Goal: Information Seeking & Learning: Stay updated

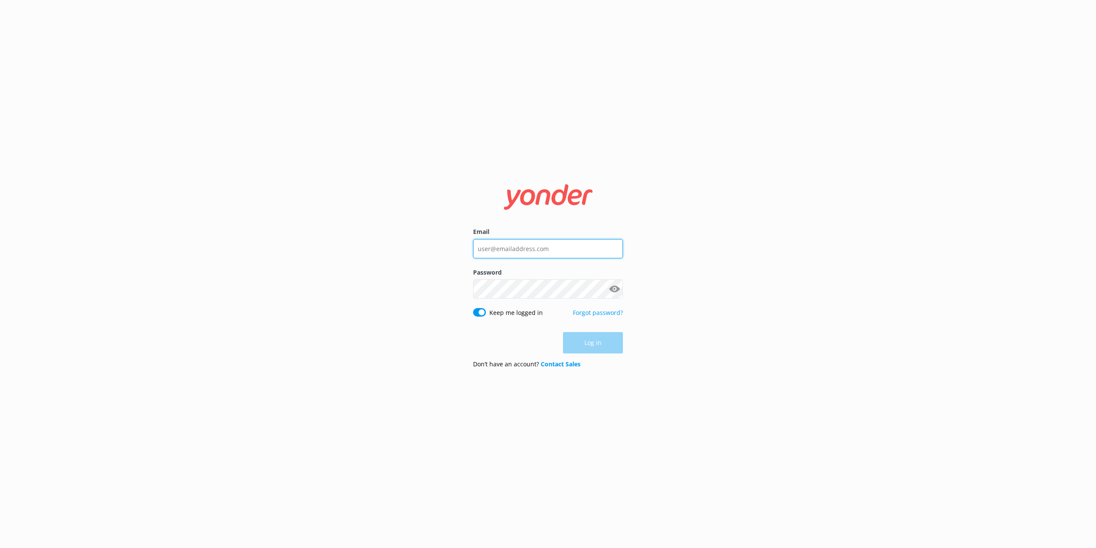
type input "[EMAIL_ADDRESS][DOMAIN_NAME]"
click at [602, 345] on div "Log in" at bounding box center [548, 342] width 150 height 21
click at [601, 343] on button "Log in" at bounding box center [593, 342] width 60 height 21
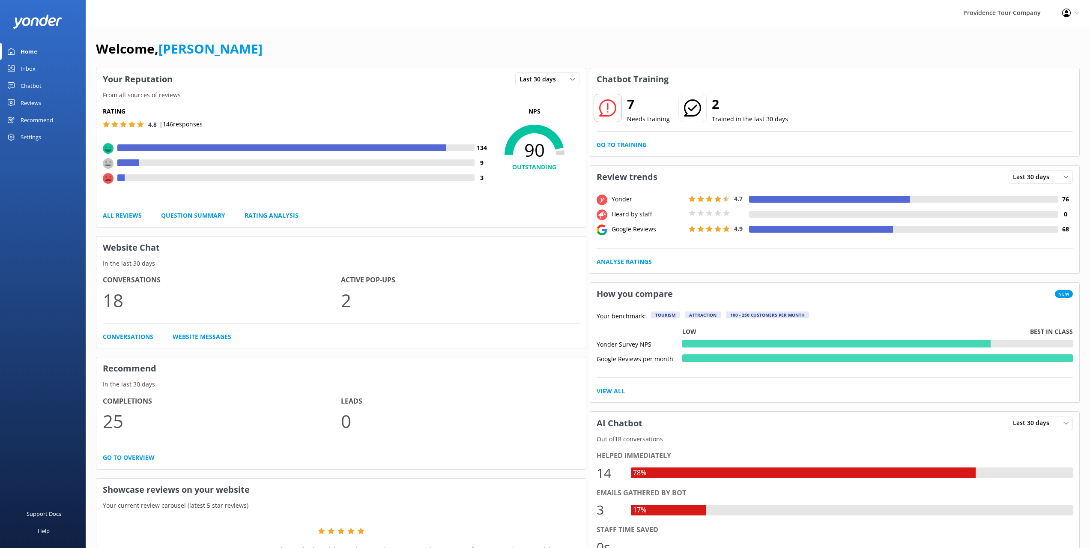
click at [632, 139] on div "7 Needs training 2 Trained in the last 30 days Go to Training" at bounding box center [835, 123] width 490 height 66
click at [631, 144] on link "Go to Training" at bounding box center [622, 144] width 50 height 9
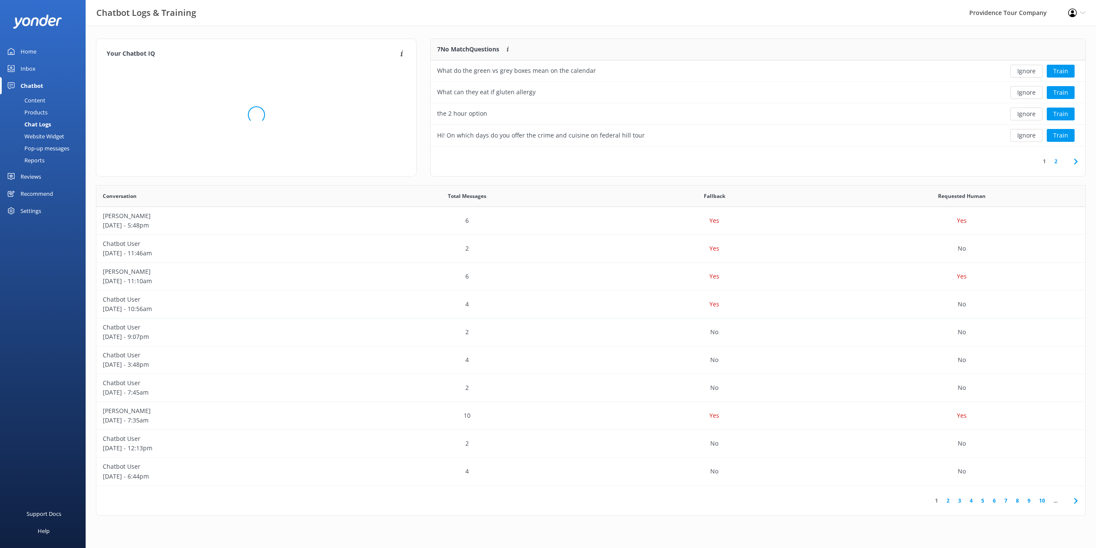
scroll to position [294, 983]
click at [1053, 160] on link "2" at bounding box center [1057, 161] width 12 height 8
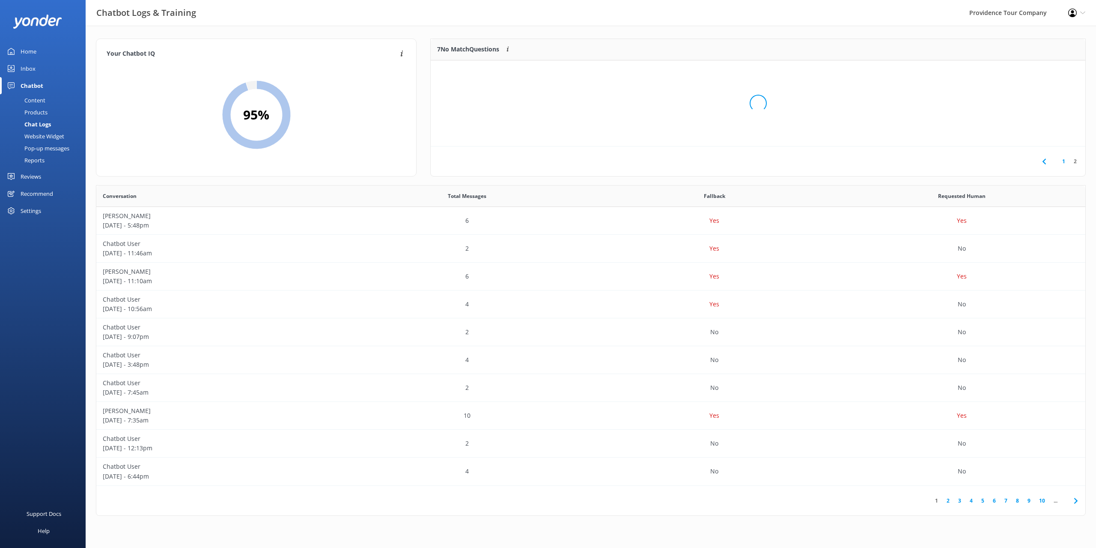
scroll to position [80, 648]
click at [1064, 161] on link "1" at bounding box center [1064, 161] width 12 height 8
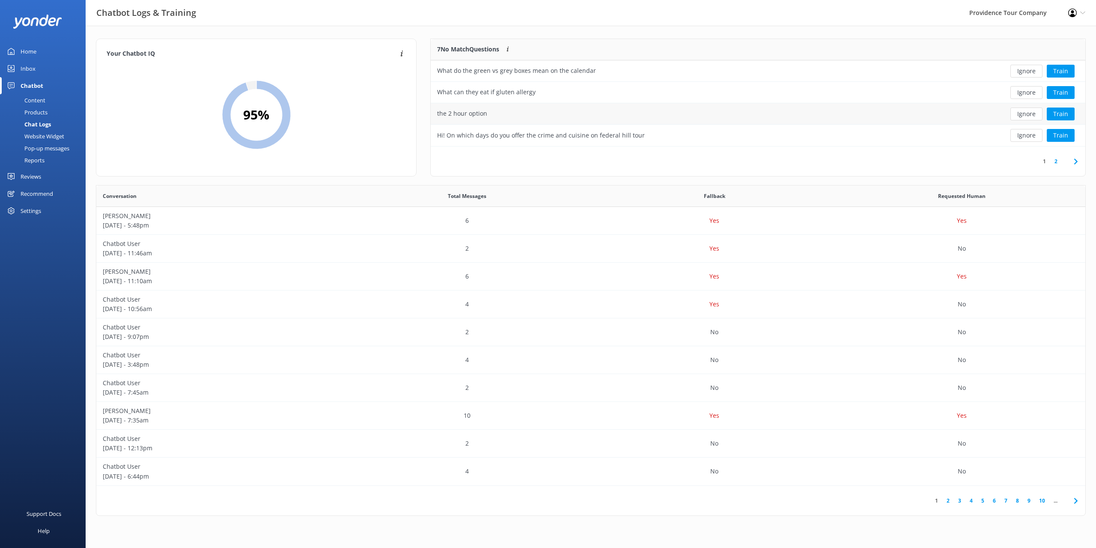
click at [570, 116] on div "the 2 hour option" at bounding box center [692, 113] width 522 height 21
click at [30, 43] on div "Home" at bounding box center [29, 51] width 16 height 17
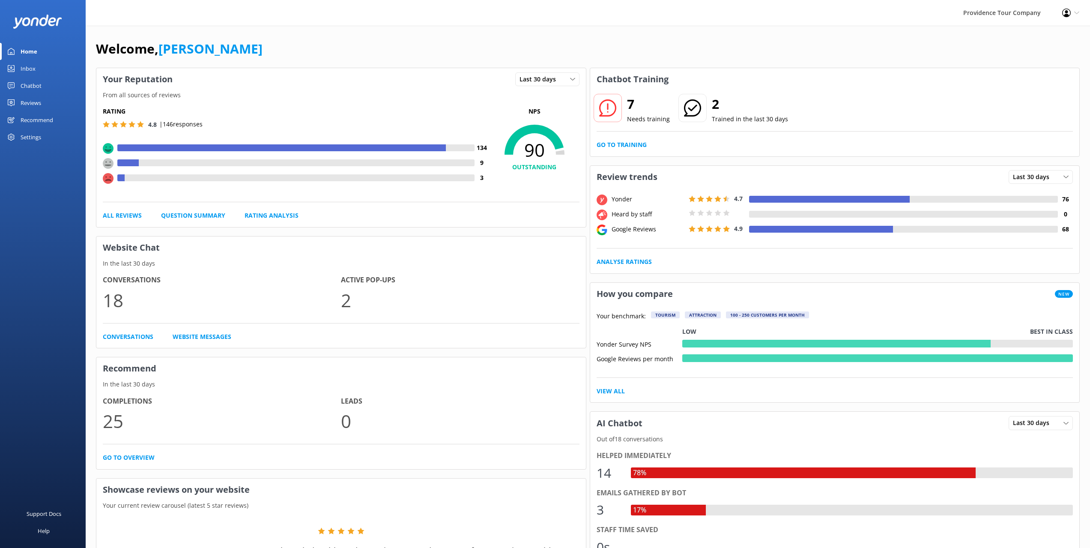
click at [45, 101] on link "Reviews" at bounding box center [43, 102] width 86 height 17
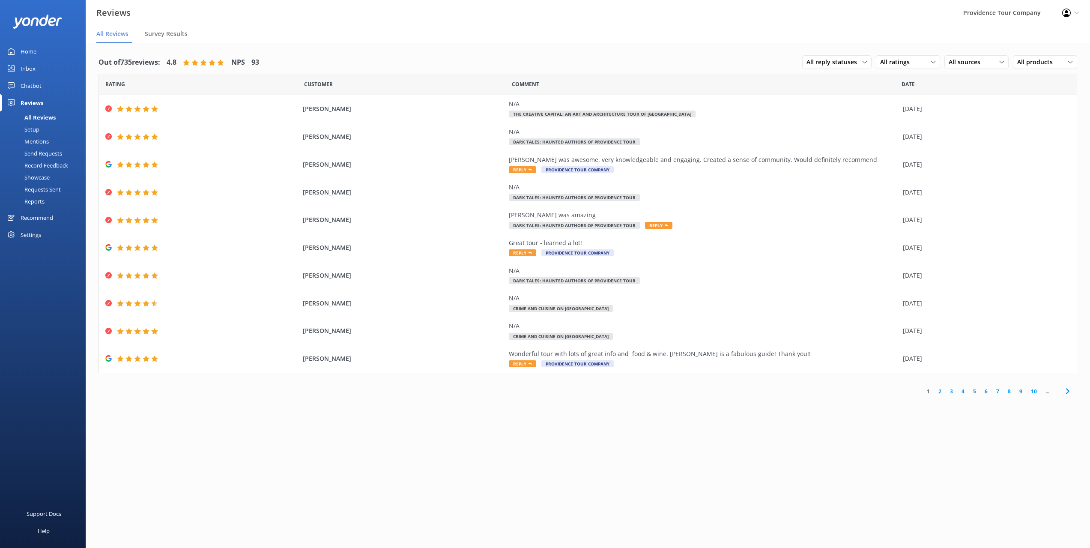
click at [942, 390] on link "2" at bounding box center [940, 391] width 12 height 8
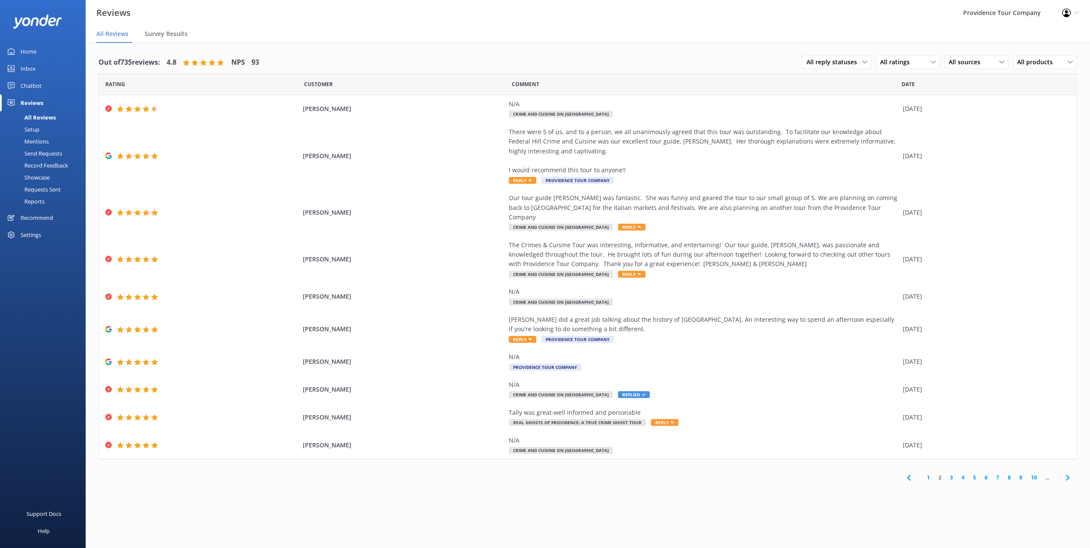
click at [951, 473] on link "3" at bounding box center [952, 477] width 12 height 8
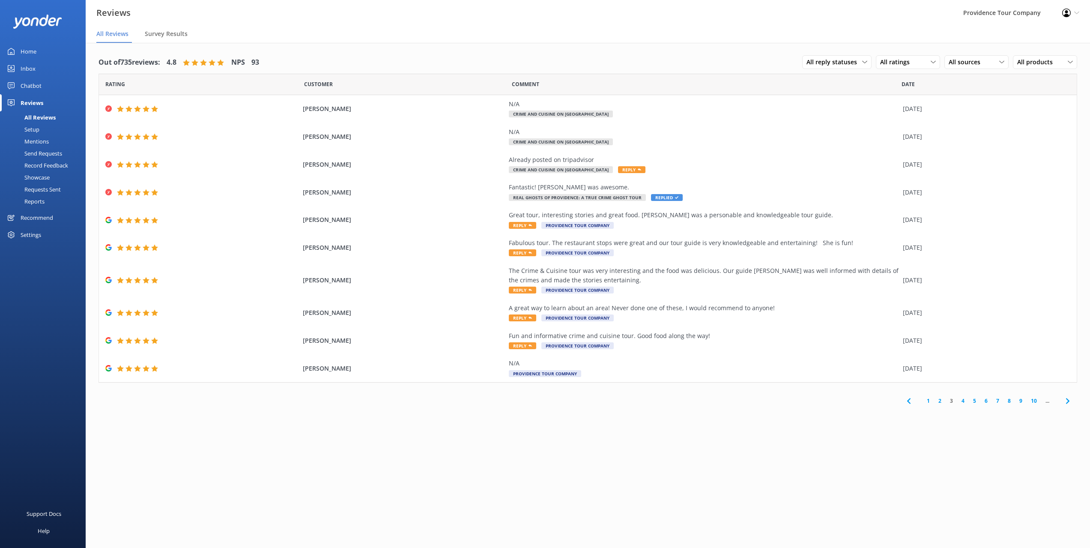
click at [962, 400] on link "4" at bounding box center [963, 401] width 12 height 8
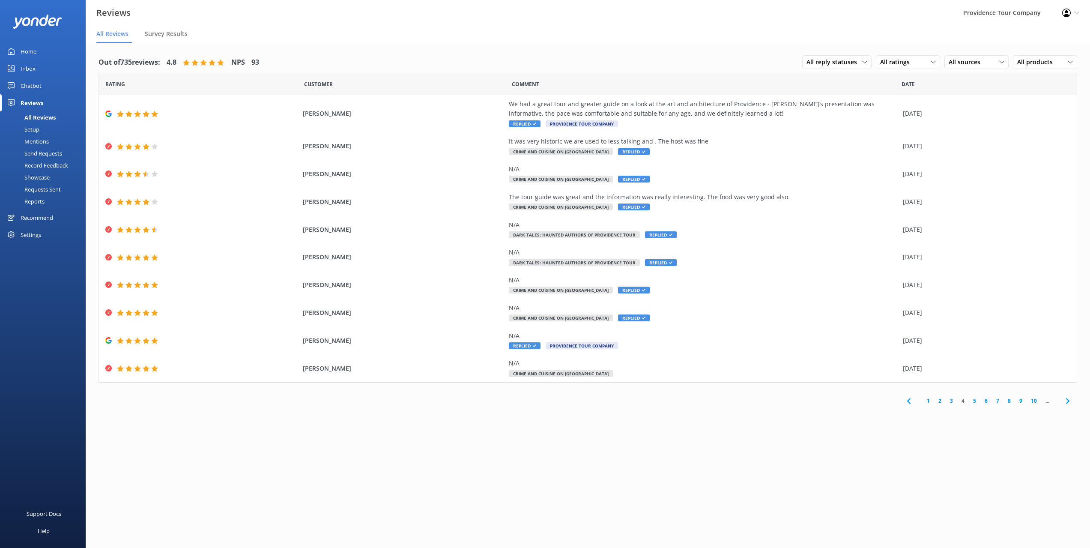
click at [978, 403] on link "5" at bounding box center [975, 401] width 12 height 8
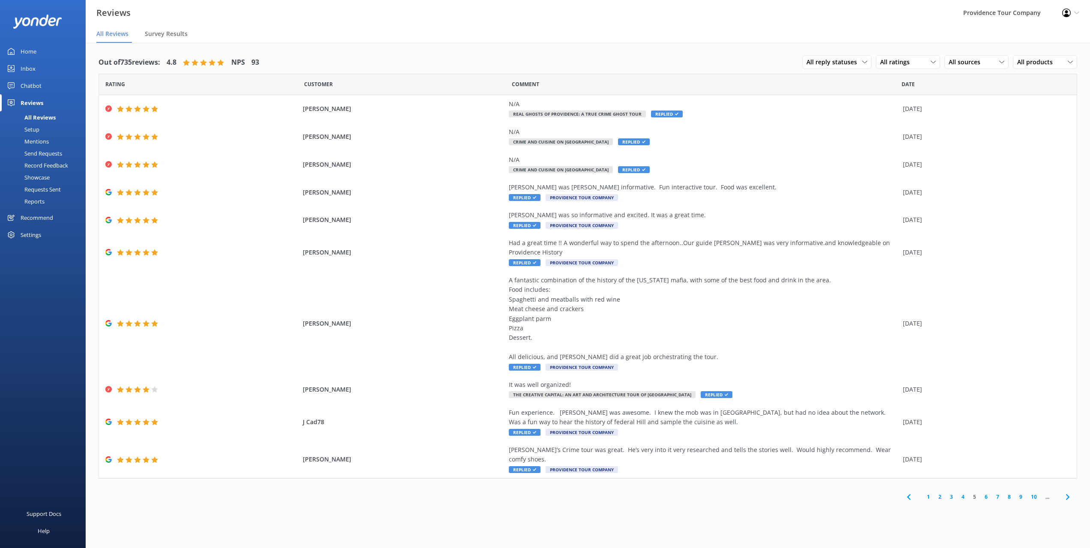
click at [990, 493] on link "6" at bounding box center [986, 497] width 12 height 8
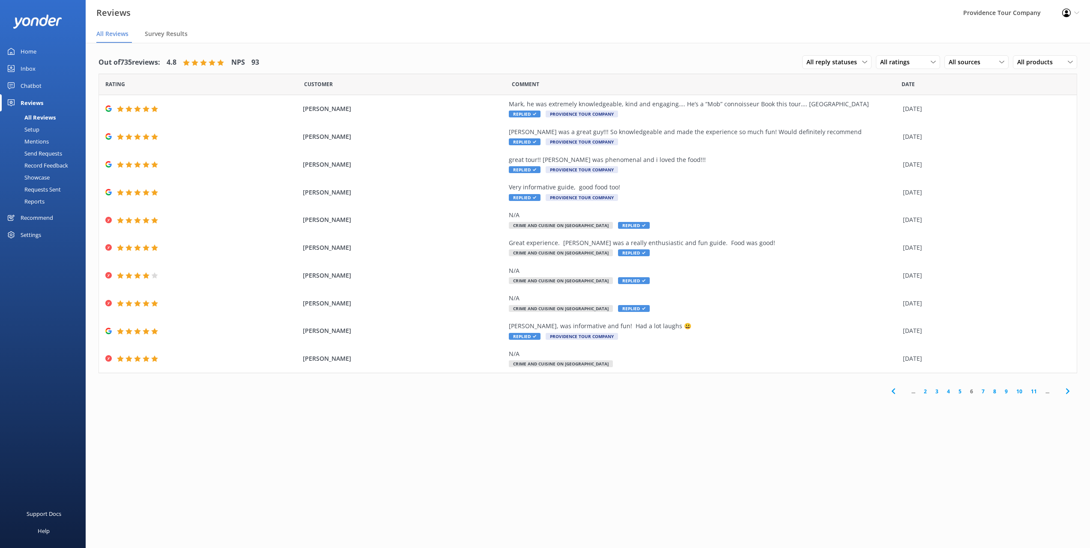
click at [983, 393] on link "7" at bounding box center [983, 391] width 12 height 8
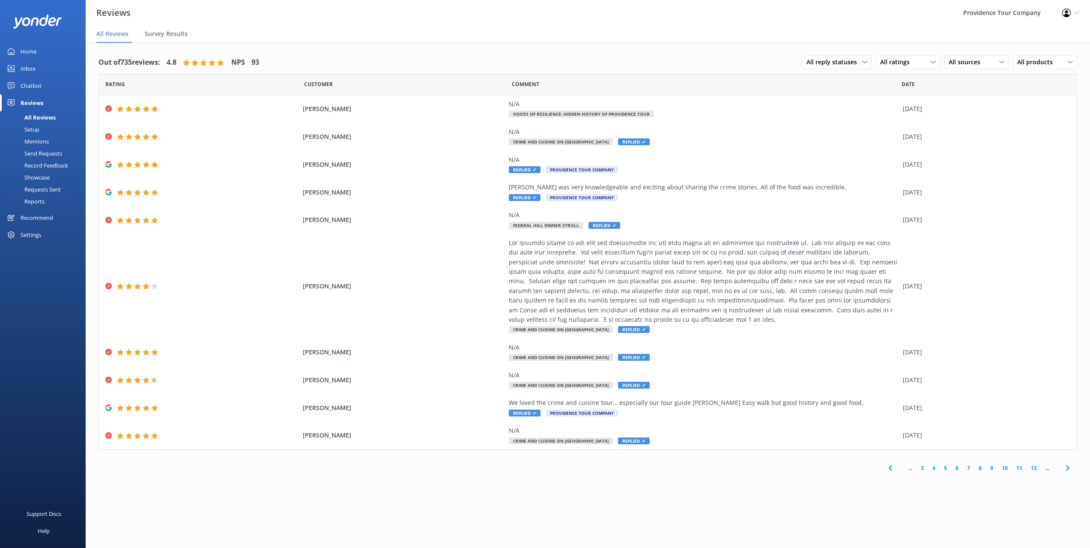
click at [45, 51] on link "Home" at bounding box center [43, 51] width 86 height 17
